Goal: Navigation & Orientation: Understand site structure

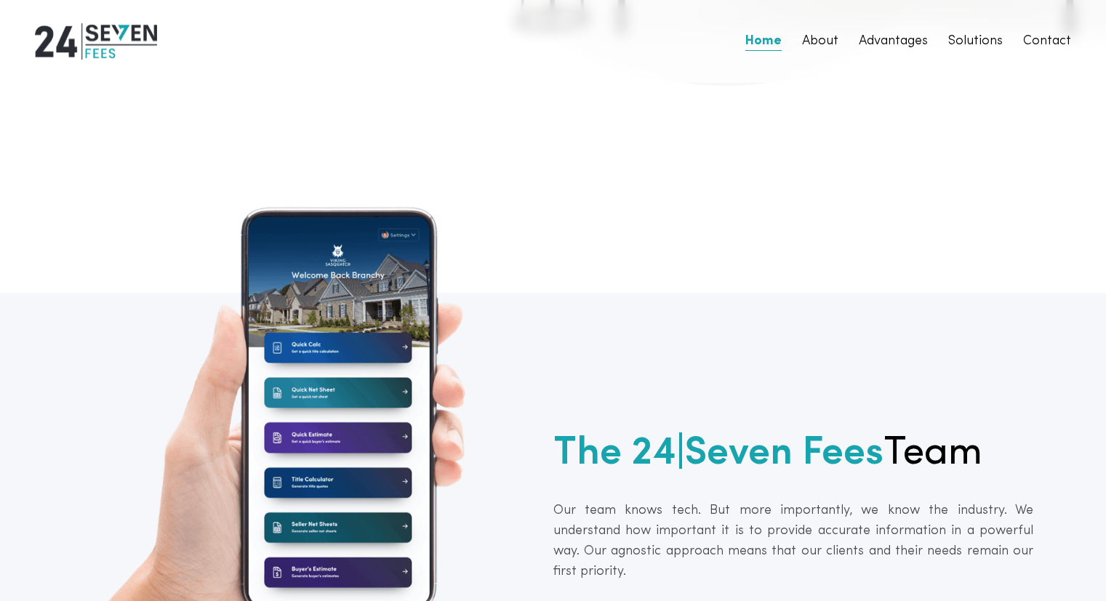
scroll to position [597, 0]
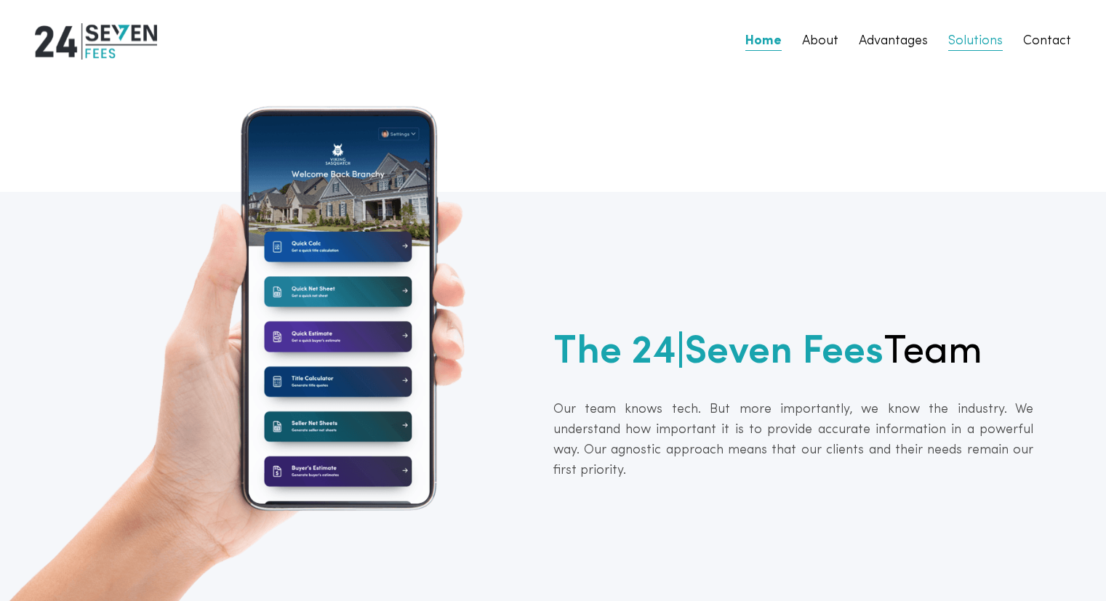
click at [980, 41] on link "Solutions" at bounding box center [975, 41] width 55 height 20
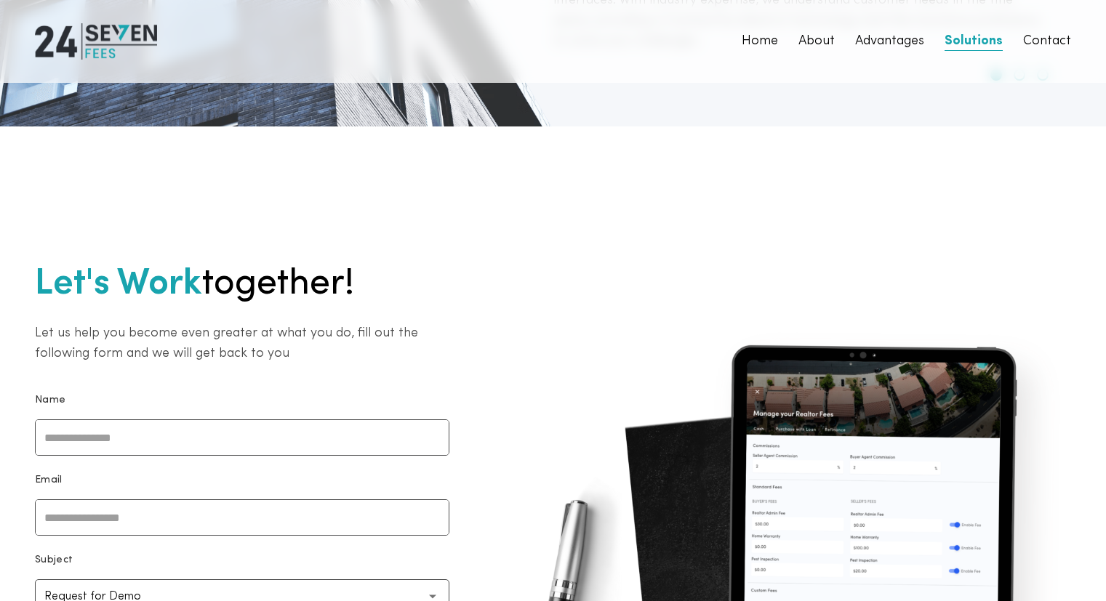
scroll to position [4166, 0]
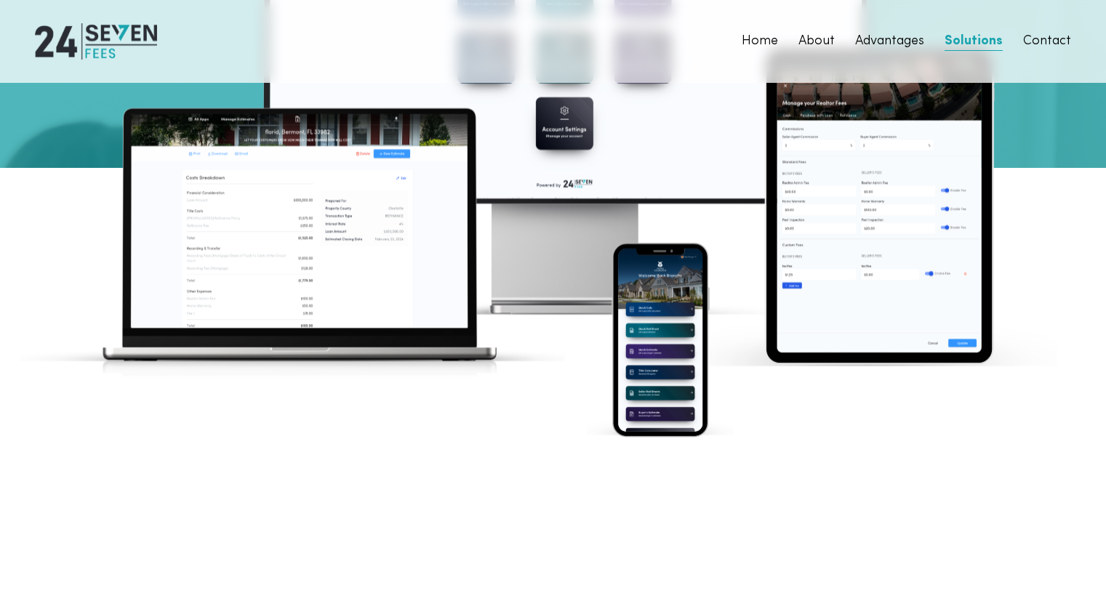
scroll to position [2515, 0]
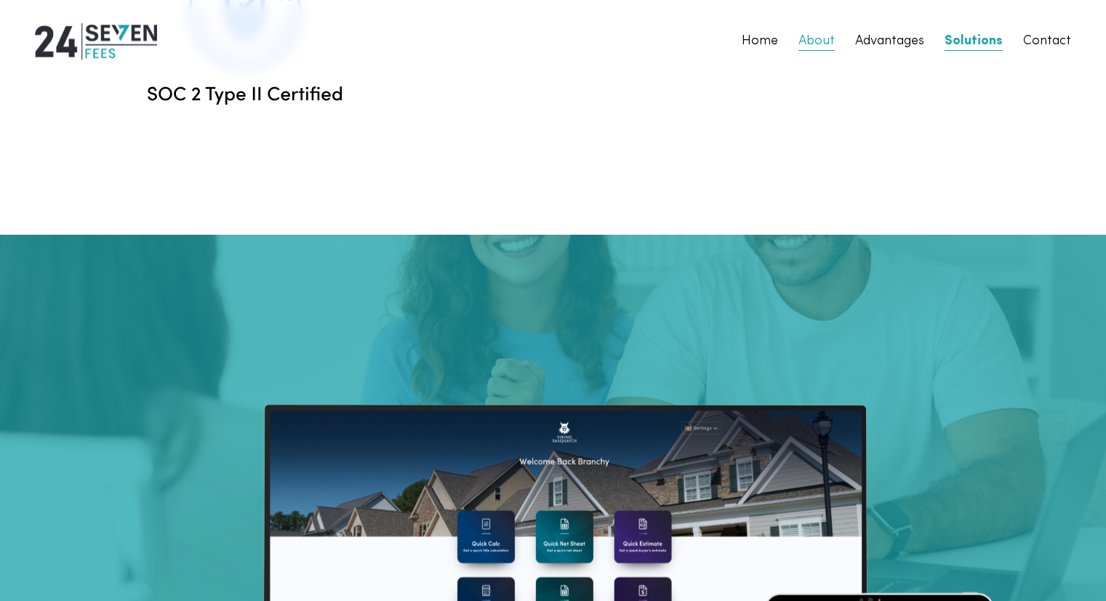
click at [822, 42] on link "About" at bounding box center [816, 41] width 36 height 20
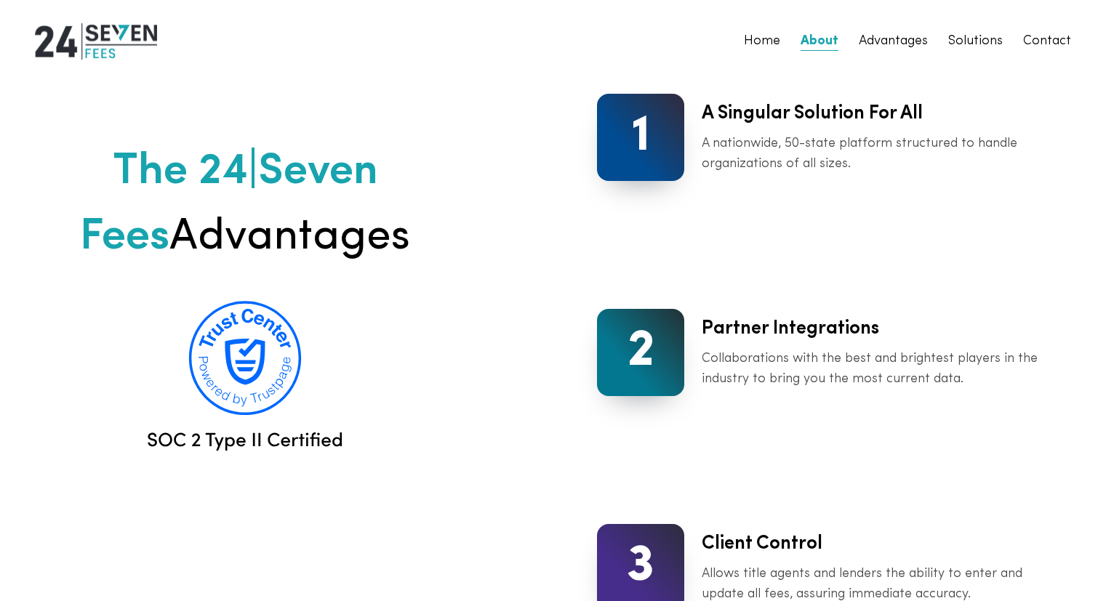
scroll to position [1422, 0]
